Goal: Transaction & Acquisition: Purchase product/service

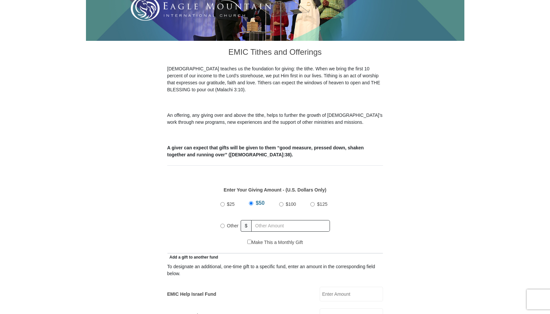
scroll to position [146, 0]
click at [224, 223] on input "Other" at bounding box center [222, 225] width 4 height 4
radio input "true"
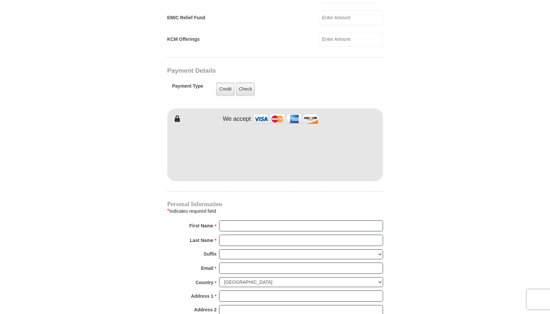
scroll to position [488, 0]
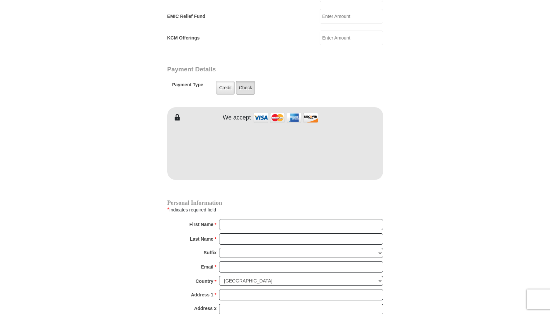
type input "40.00"
click at [240, 81] on label "Check" at bounding box center [245, 88] width 19 height 14
click at [0, 0] on input "Check" at bounding box center [0, 0] width 0 height 0
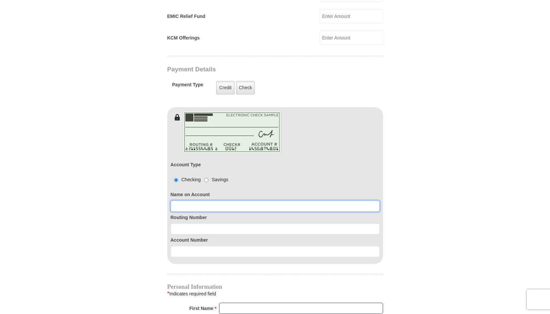
click at [218, 200] on input at bounding box center [275, 205] width 209 height 11
type input "Lisa Coleman"
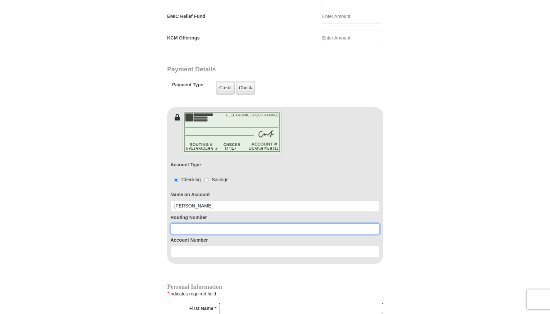
click at [216, 223] on input at bounding box center [275, 228] width 209 height 11
type input "071921891"
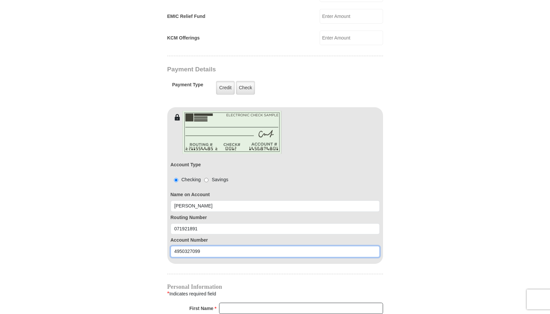
type input "4950327099"
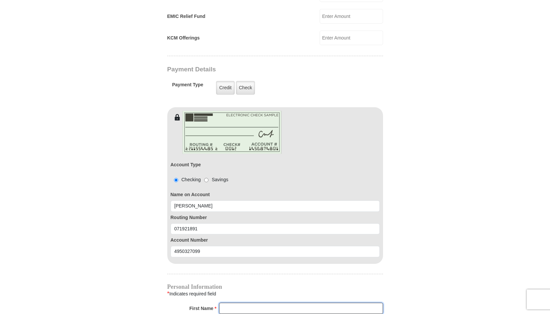
click at [231, 303] on input "First Name *" at bounding box center [301, 308] width 164 height 11
type input "Lisa"
type input "Coleman"
type input "lisac.kcm@hotmail.com"
type input "PO Box 128"
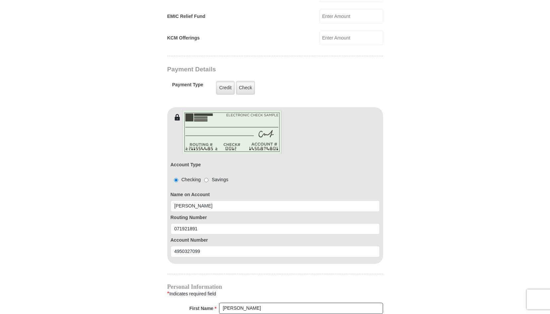
type input "Moran"
select select "TX"
type input "76464"
type input "8177731170"
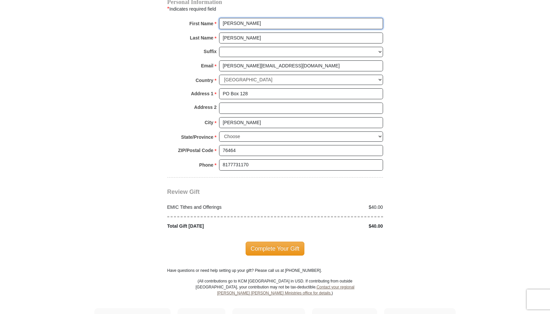
scroll to position [773, 0]
click at [286, 241] on span "Complete Your Gift" at bounding box center [274, 248] width 59 height 14
